Goal: Entertainment & Leisure: Consume media (video, audio)

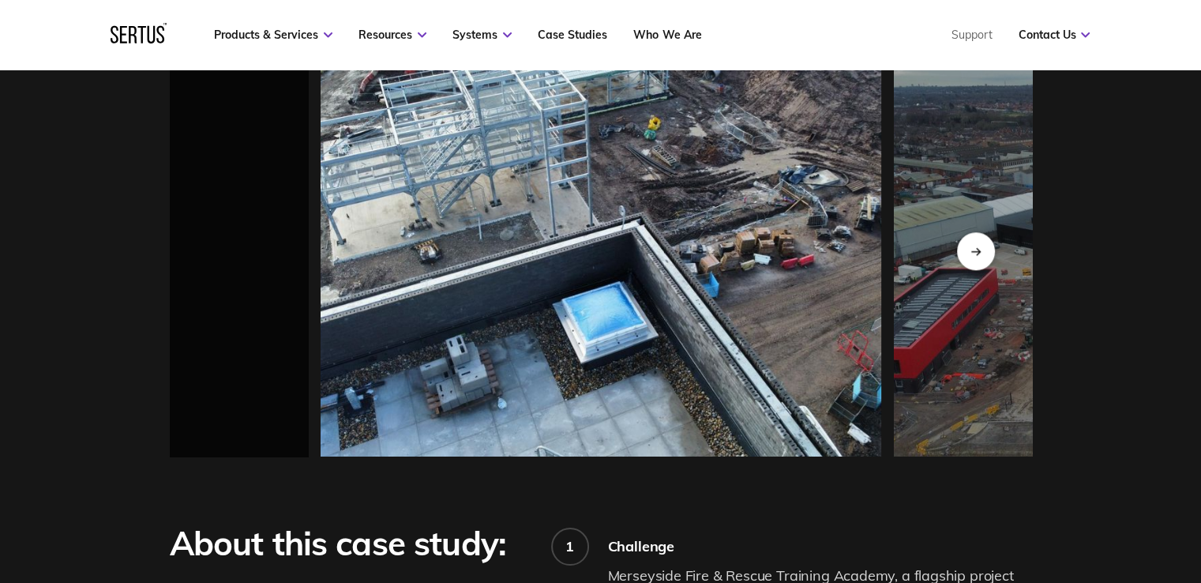
scroll to position [1579, 0]
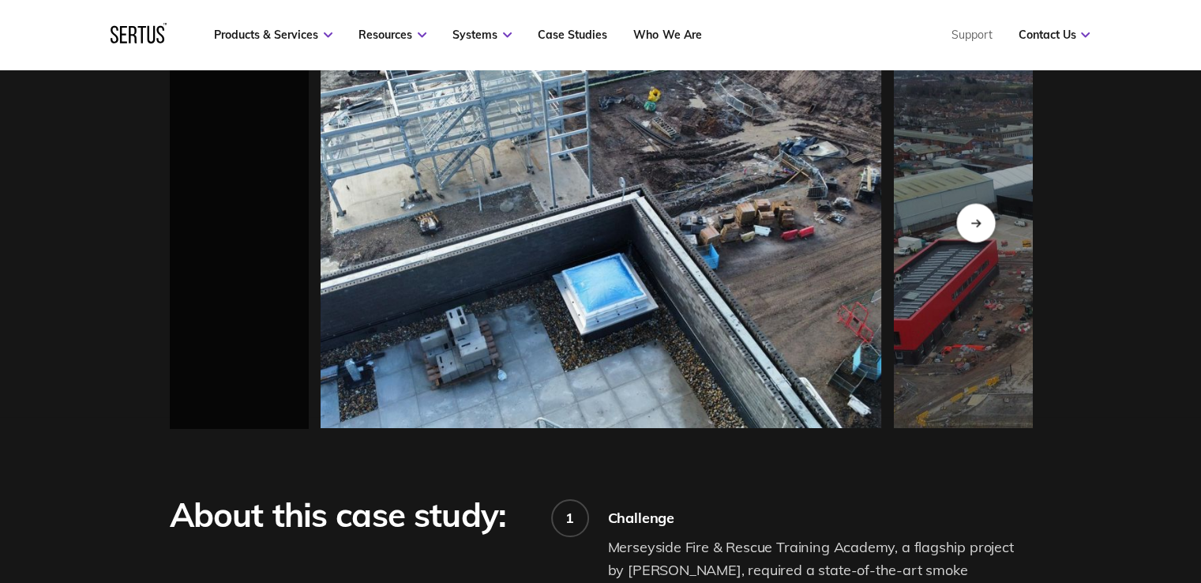
click at [982, 203] on div "Next slide" at bounding box center [975, 222] width 39 height 39
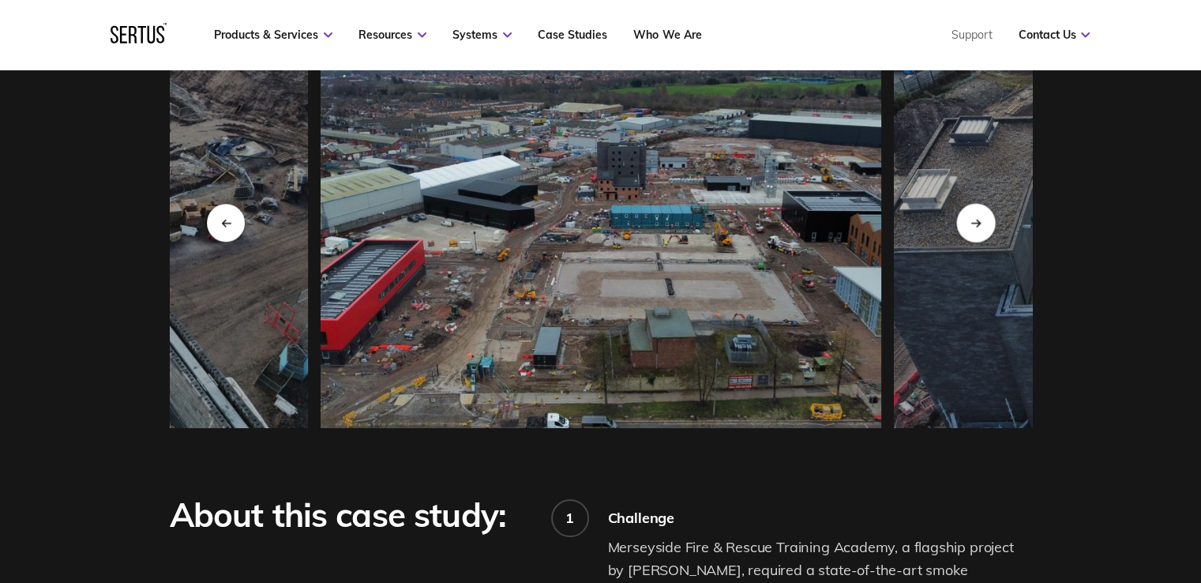
click at [982, 203] on div "Next slide" at bounding box center [975, 222] width 39 height 39
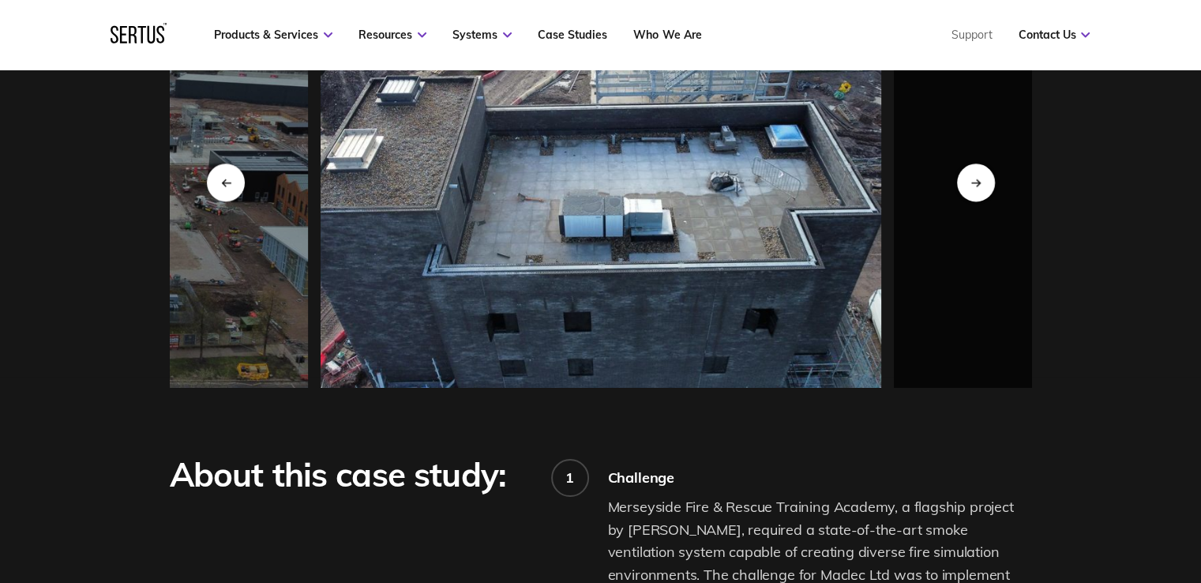
scroll to position [1658, 0]
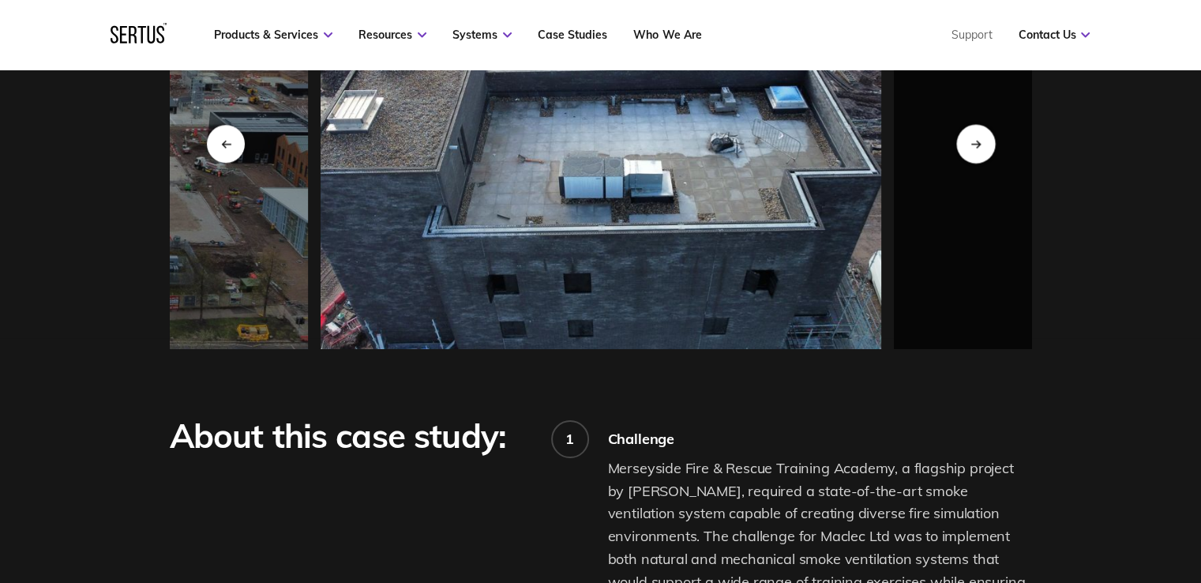
click at [974, 124] on div "Next slide" at bounding box center [975, 143] width 39 height 39
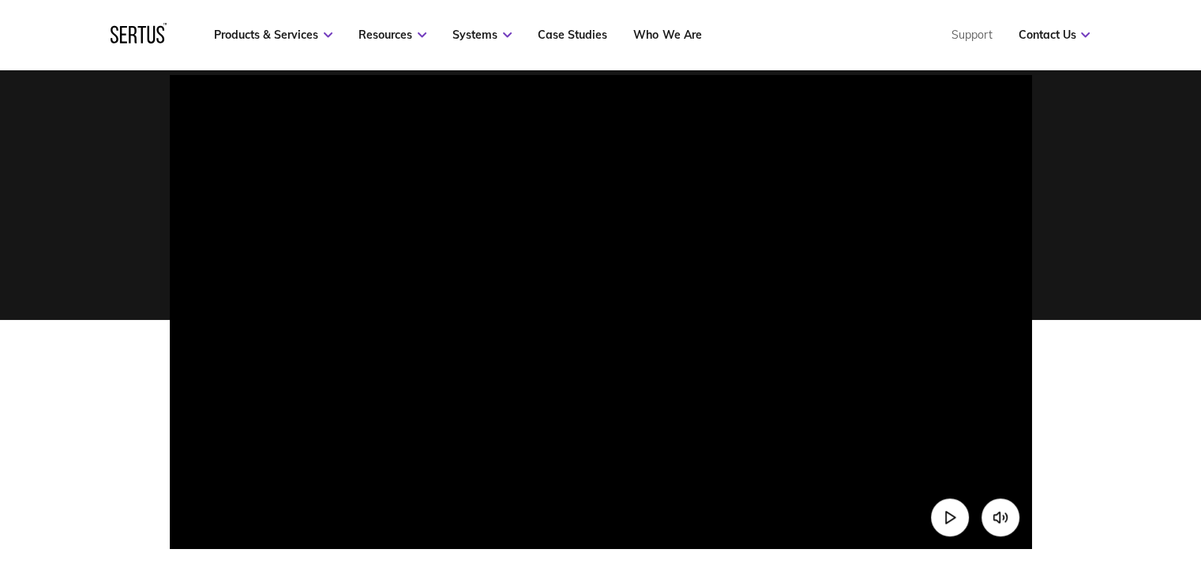
scroll to position [381, 0]
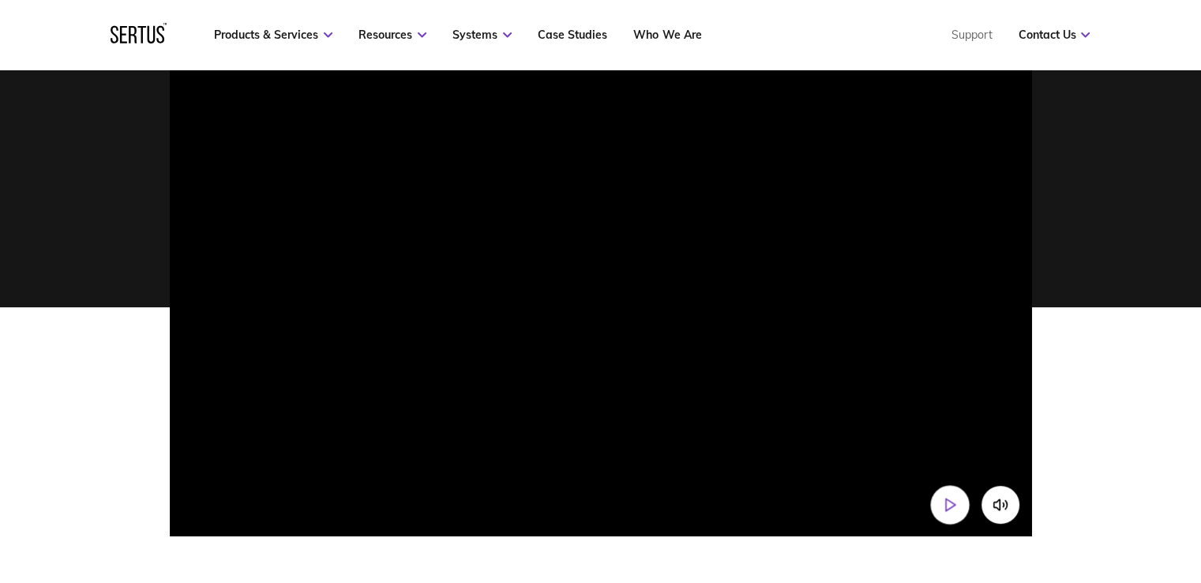
click at [956, 509] on icon "Play video" at bounding box center [949, 505] width 17 height 17
click at [446, 494] on video at bounding box center [601, 277] width 862 height 431
click at [995, 507] on icon "Mute video" at bounding box center [996, 504] width 6 height 11
click at [1009, 509] on button "Unmute video" at bounding box center [1000, 504] width 39 height 39
